Goal: Book appointment/travel/reservation

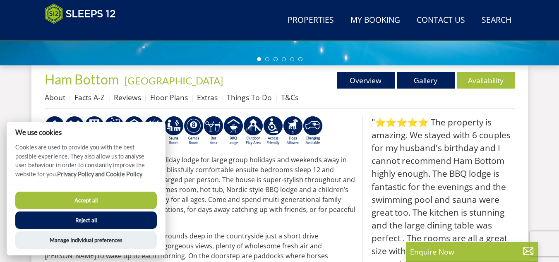
scroll to position [294, 0]
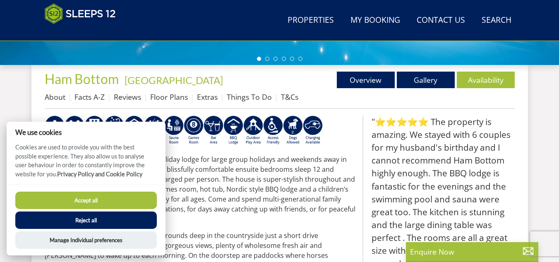
click at [86, 199] on button "Accept all" at bounding box center [85, 200] width 141 height 17
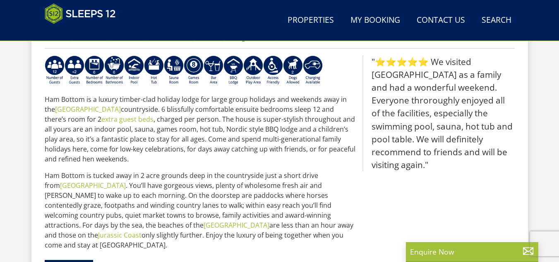
click at [125, 151] on p "Ham Bottom is a luxury timber-clad holiday lodge for large group holidays and w…" at bounding box center [200, 128] width 311 height 69
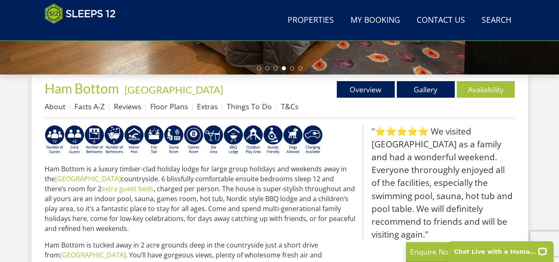
scroll to position [284, 0]
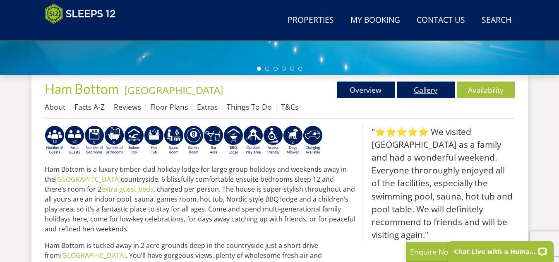
click at [429, 93] on link "Gallery" at bounding box center [426, 89] width 58 height 17
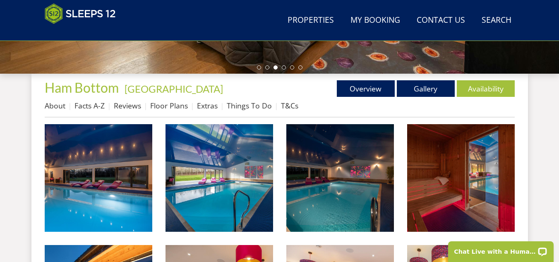
scroll to position [285, 0]
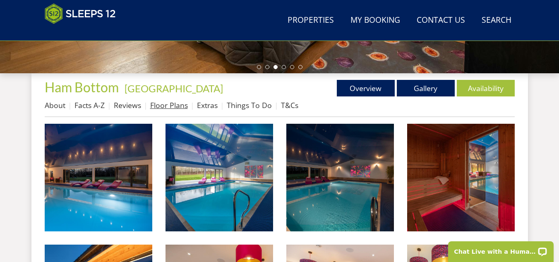
click at [158, 102] on link "Floor Plans" at bounding box center [169, 105] width 38 height 10
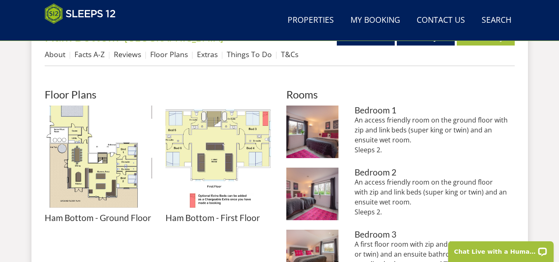
scroll to position [332, 0]
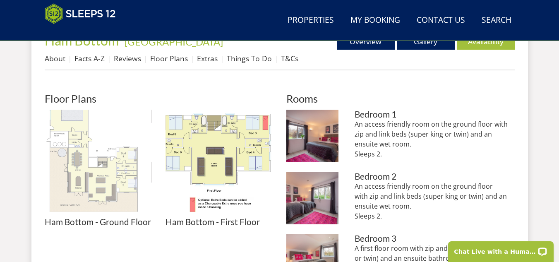
click at [78, 165] on img at bounding box center [99, 164] width 108 height 108
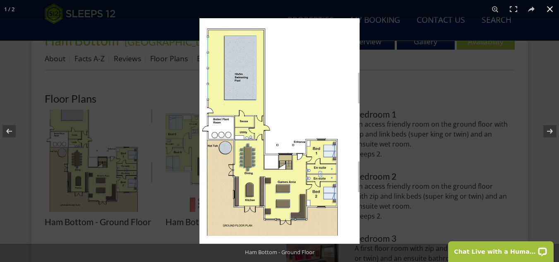
click at [115, 170] on div at bounding box center [279, 131] width 559 height 262
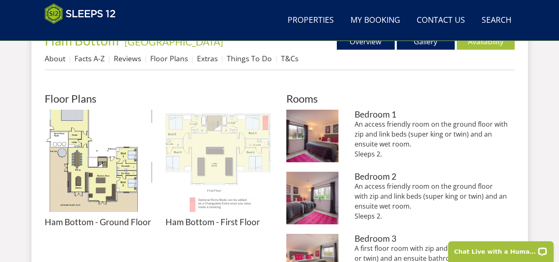
click at [192, 159] on img at bounding box center [219, 164] width 108 height 108
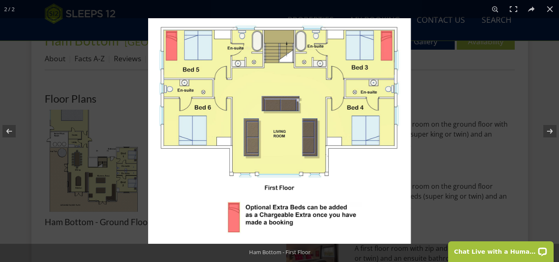
click at [192, 159] on img at bounding box center [279, 130] width 263 height 225
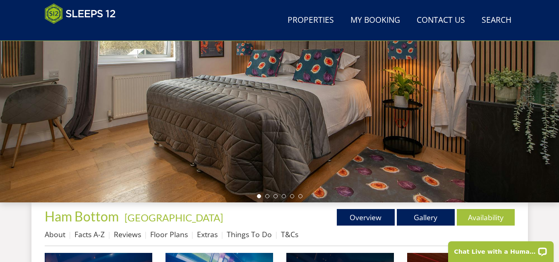
scroll to position [255, 0]
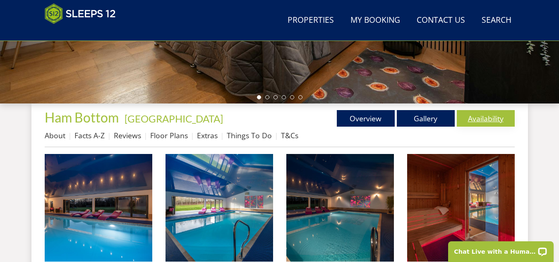
click at [485, 113] on link "Availability" at bounding box center [486, 118] width 58 height 17
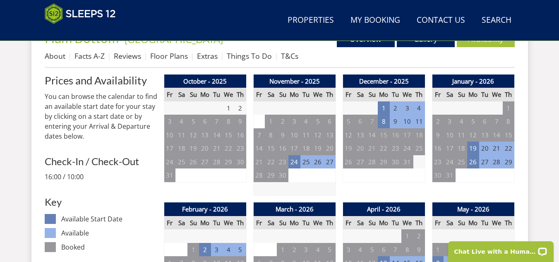
scroll to position [335, 0]
